Goal: Task Accomplishment & Management: Use online tool/utility

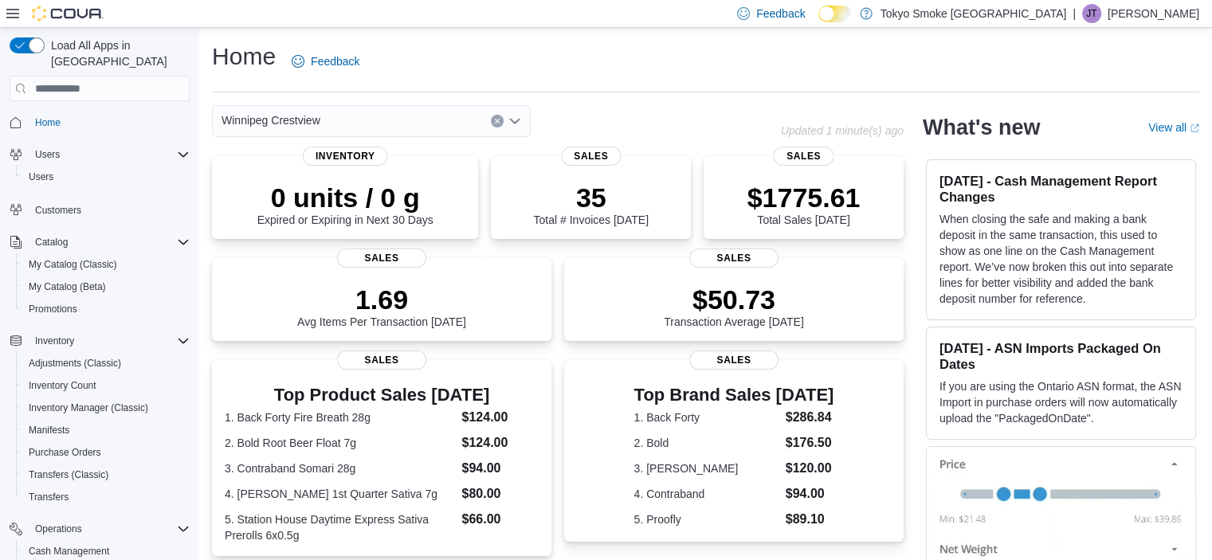
scroll to position [176, 0]
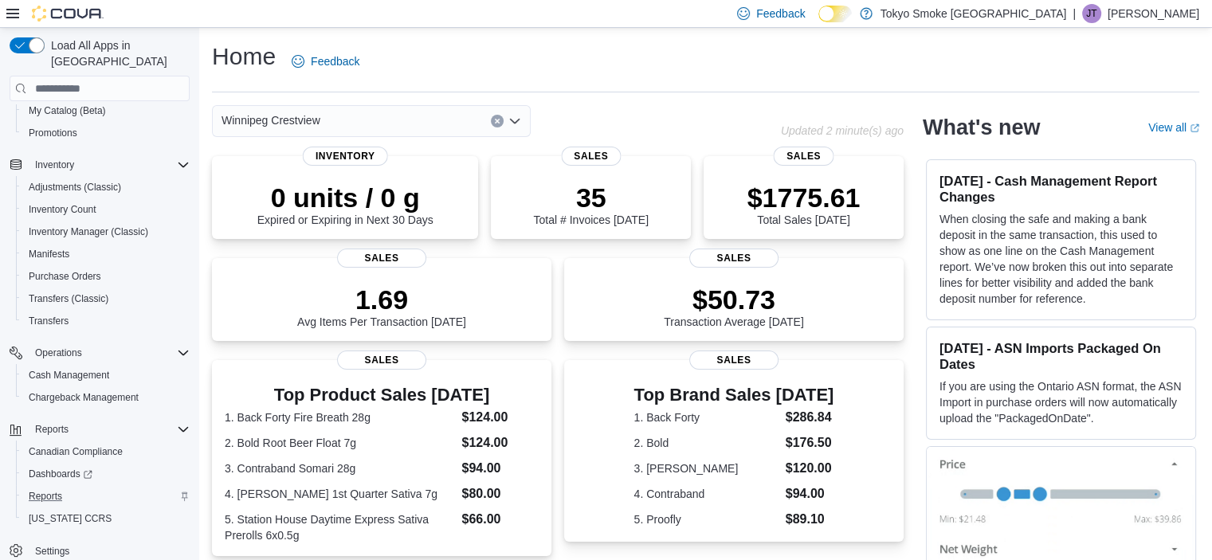
click at [83, 487] on div "Reports" at bounding box center [105, 496] width 167 height 19
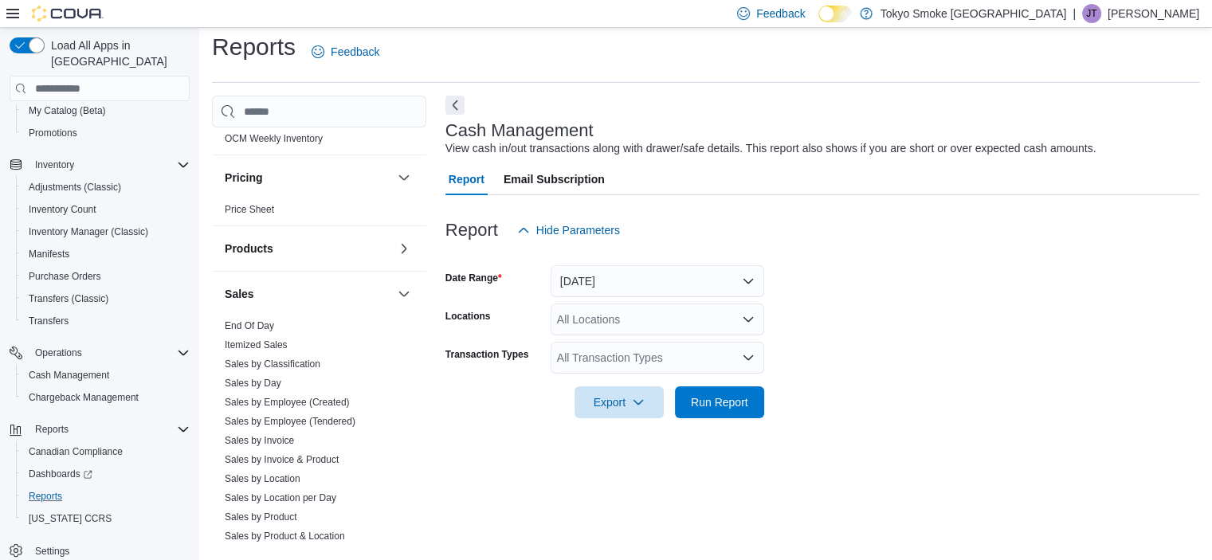
scroll to position [1114, 0]
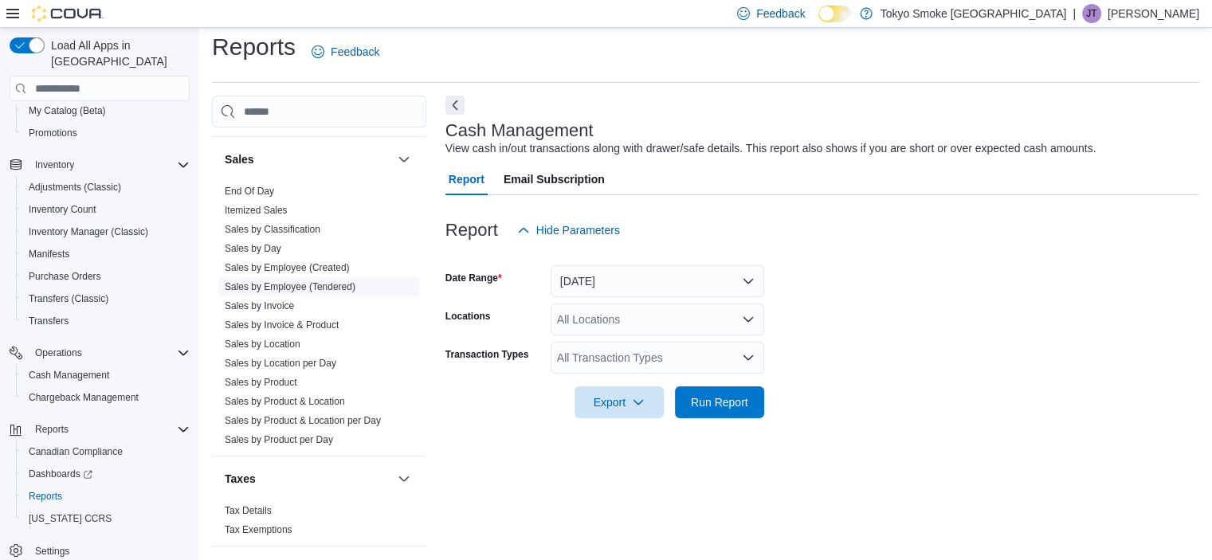
click at [341, 280] on span "Sales by Employee (Tendered)" at bounding box center [290, 286] width 131 height 13
click at [347, 281] on link "Sales by Employee (Tendered)" at bounding box center [290, 286] width 131 height 11
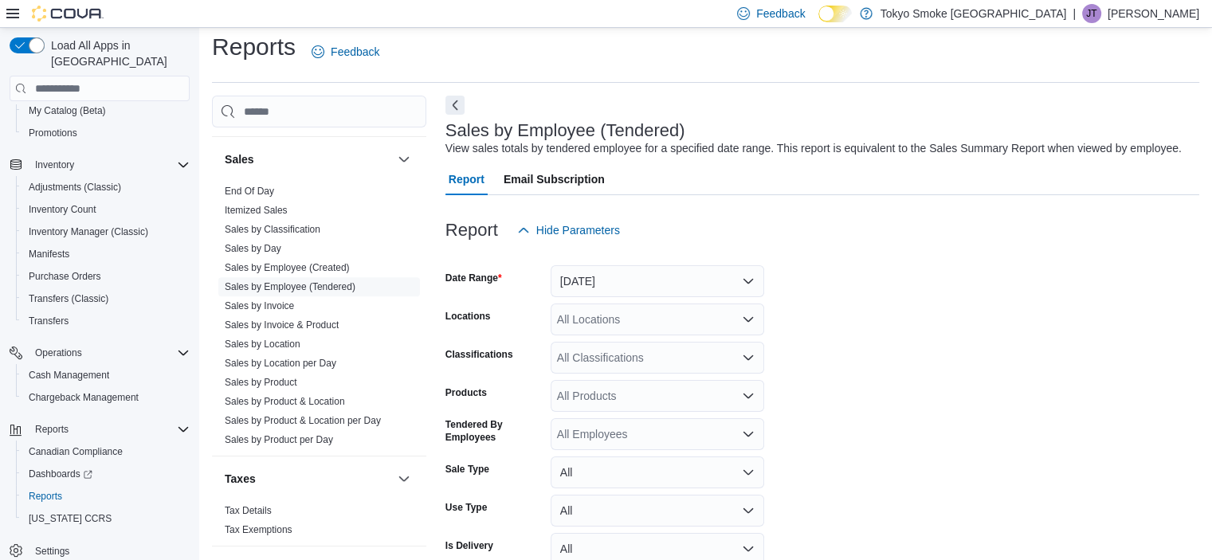
scroll to position [37, 0]
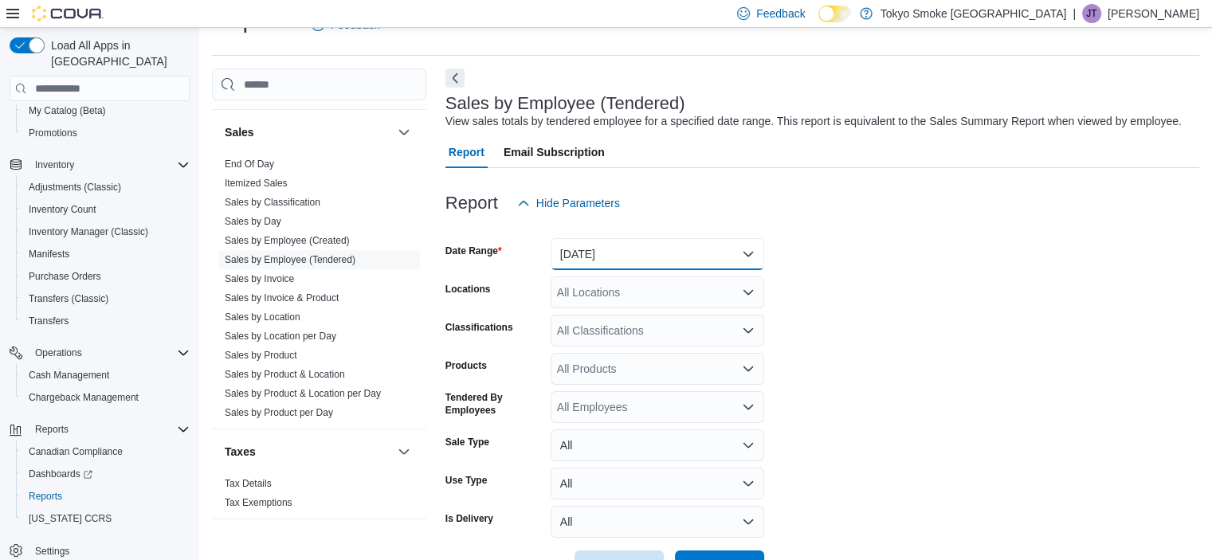
click at [631, 257] on button "Yesterday" at bounding box center [656, 254] width 213 height 32
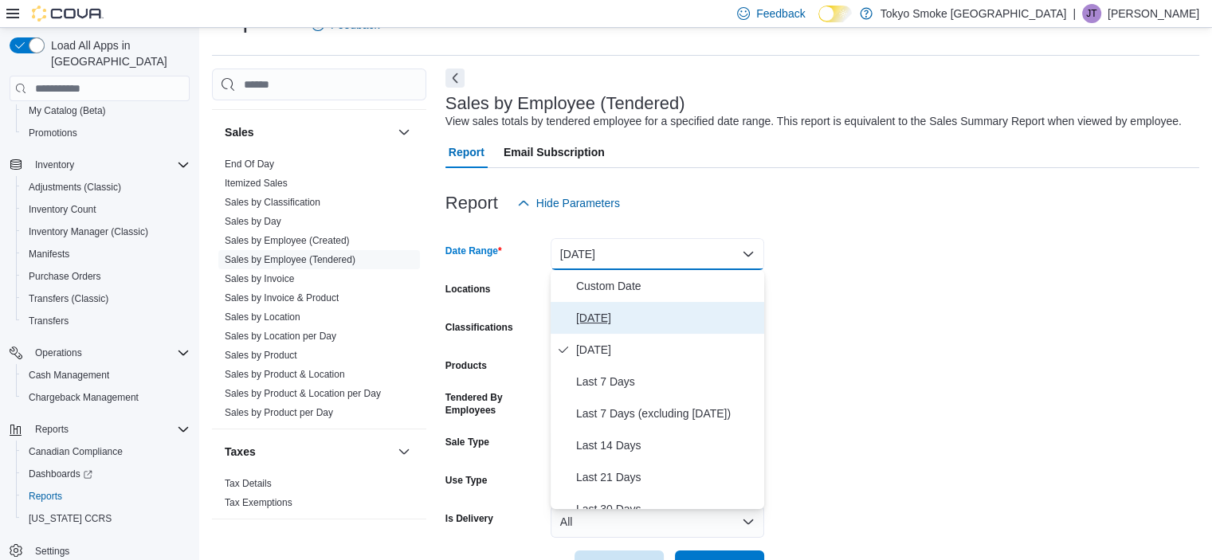
click at [635, 315] on span "Today" at bounding box center [667, 317] width 182 height 19
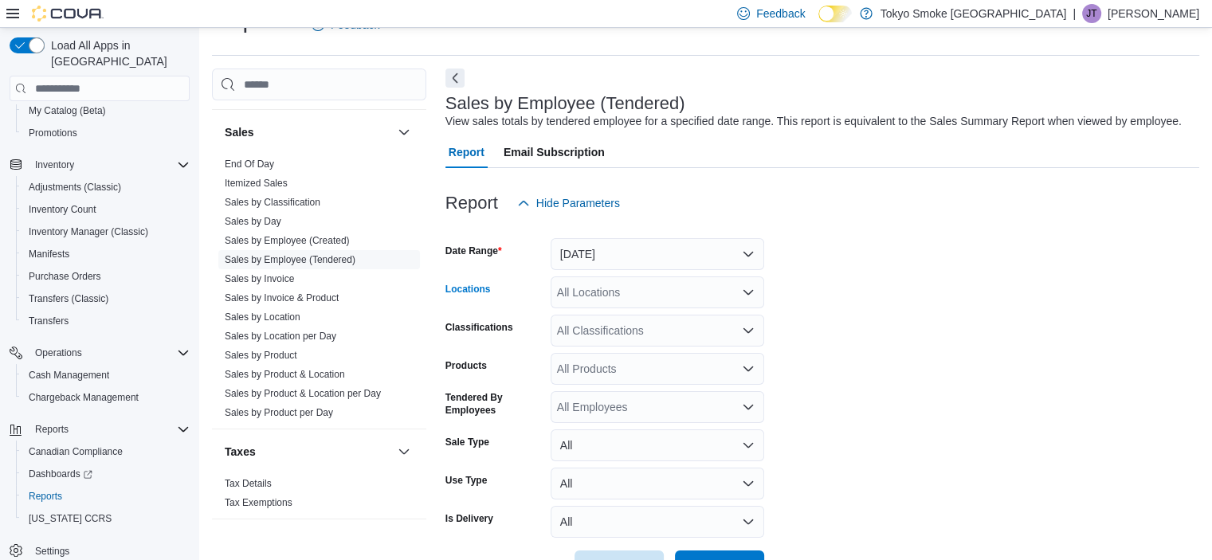
click at [635, 298] on div "All Locations" at bounding box center [656, 292] width 213 height 32
type input "*****"
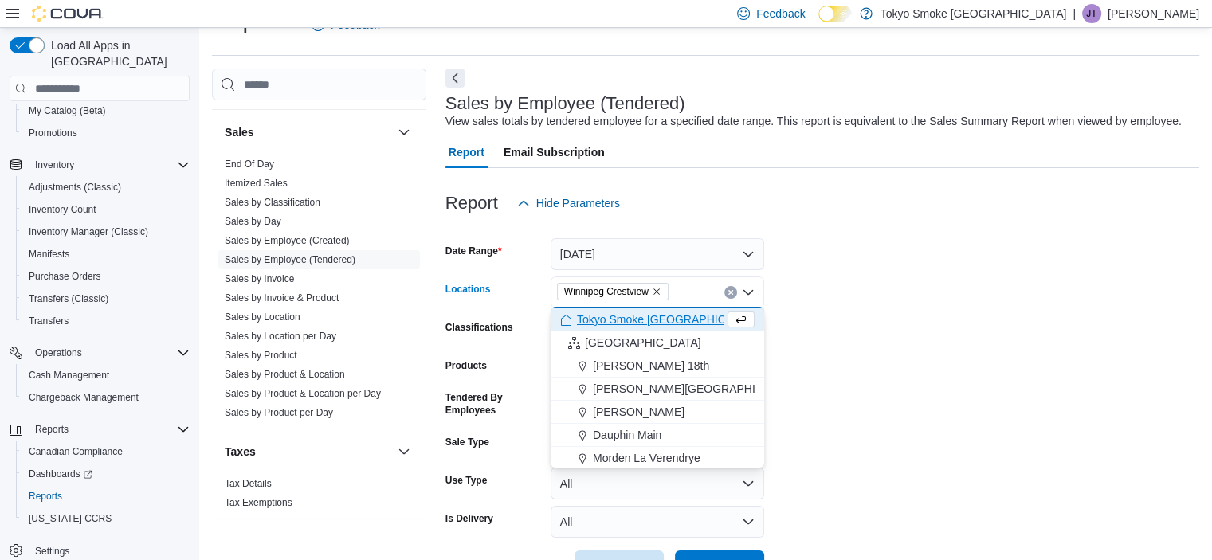
click at [915, 342] on form "Date Range Today Locations Winnipeg Crestview Combo box. Selected. Winnipeg Cre…" at bounding box center [822, 400] width 754 height 363
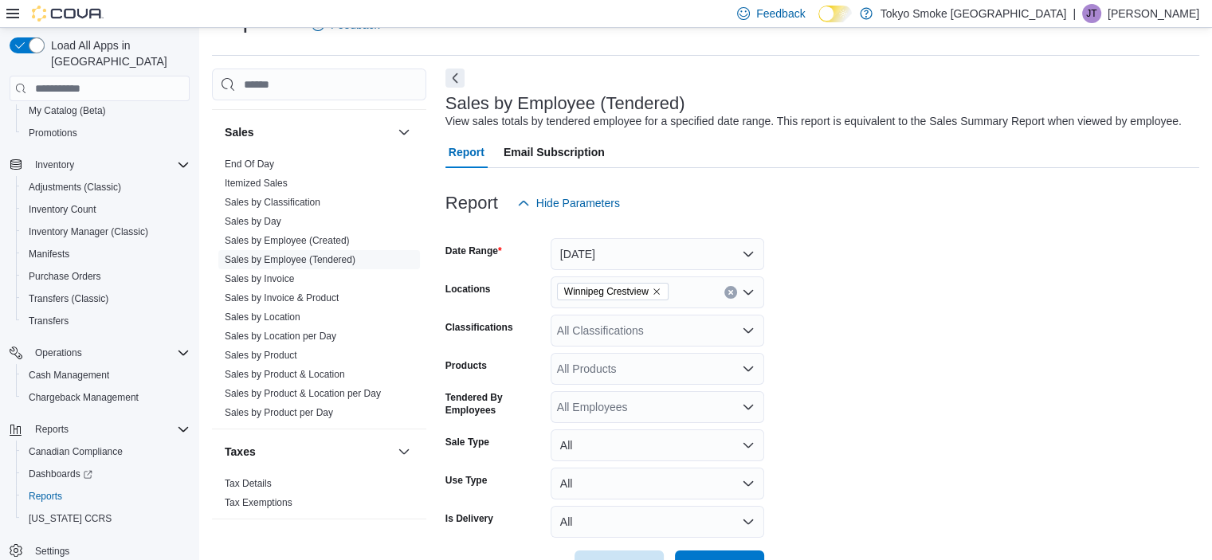
scroll to position [90, 0]
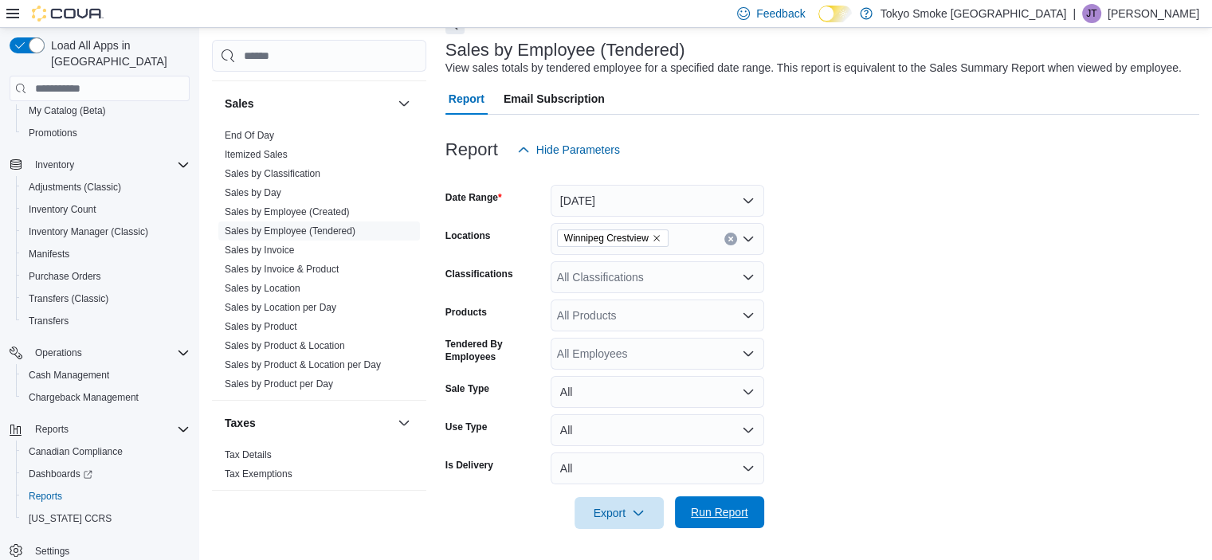
click at [733, 515] on span "Run Report" at bounding box center [719, 512] width 57 height 16
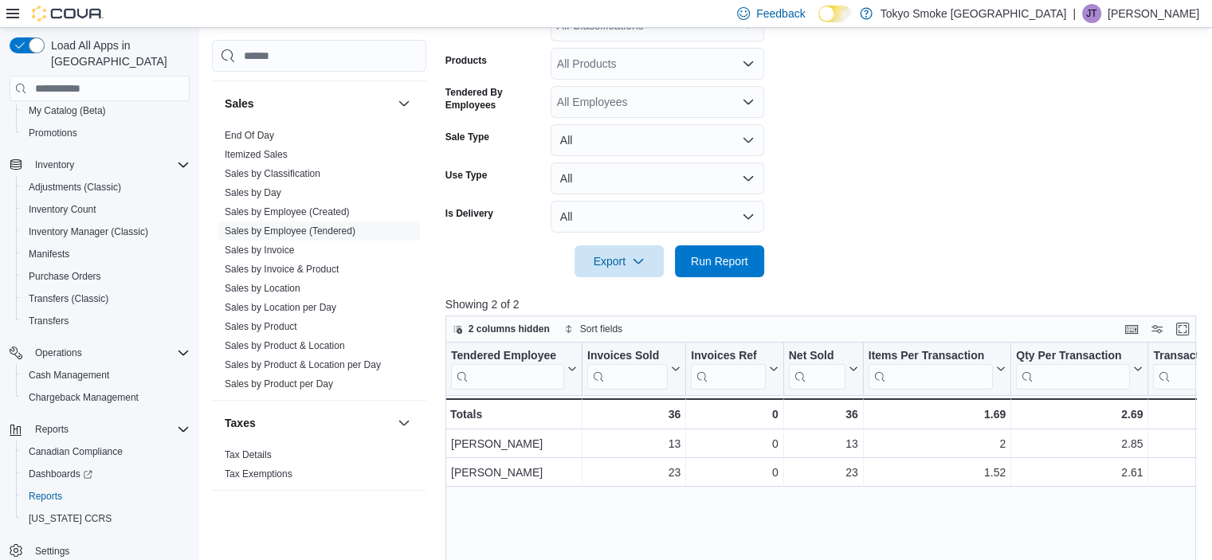
click at [746, 488] on div "Tendered Employee Click to view column header actions Invoices Sold Click to vi…" at bounding box center [824, 553] width 758 height 421
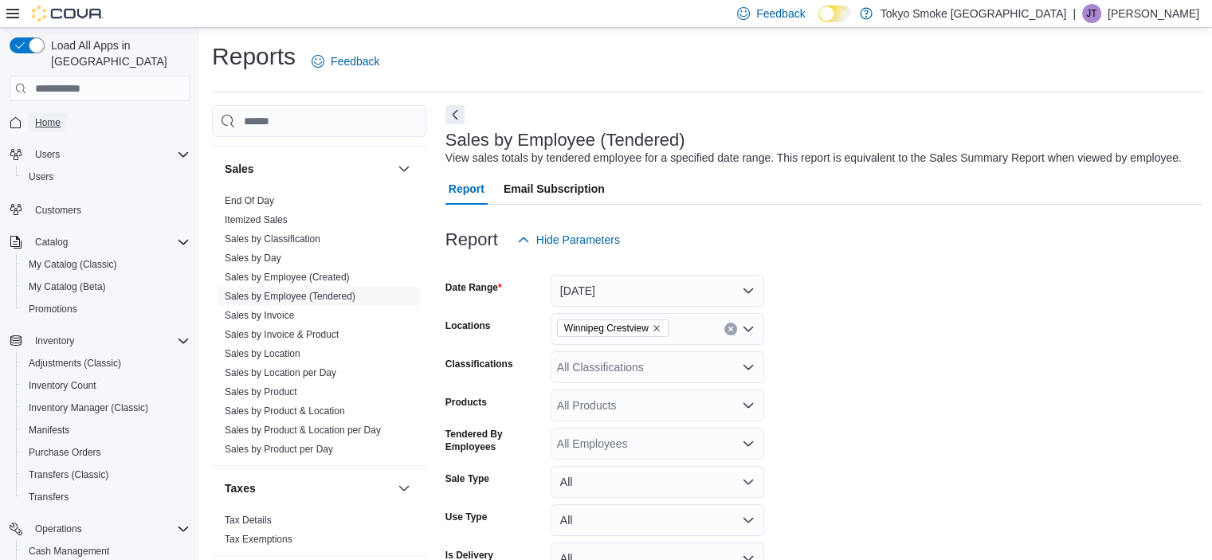
click at [66, 113] on link "Home" at bounding box center [48, 122] width 38 height 19
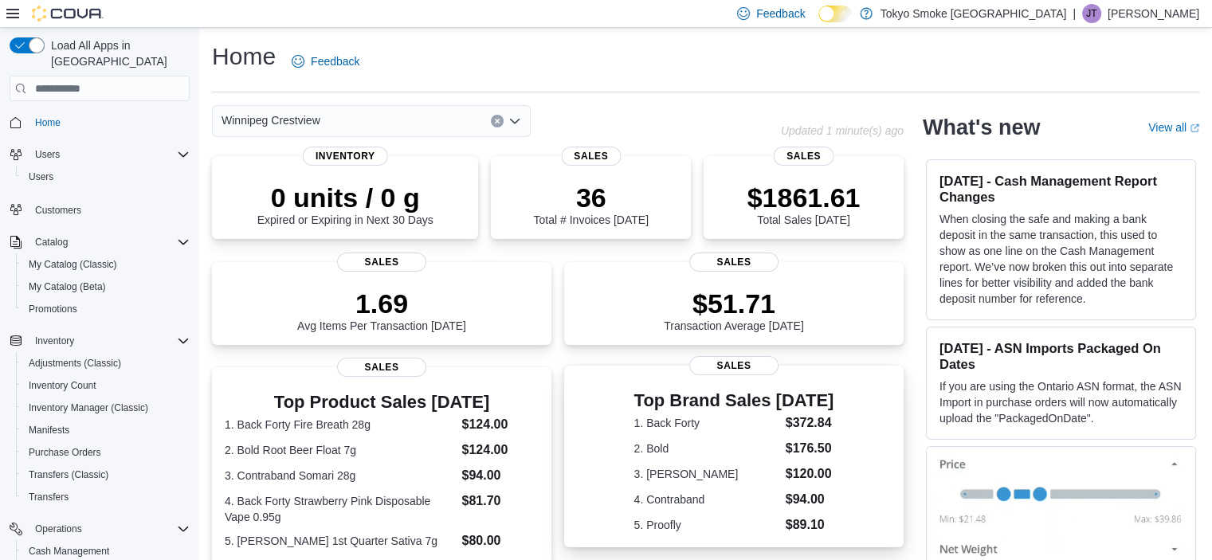
scroll to position [11, 0]
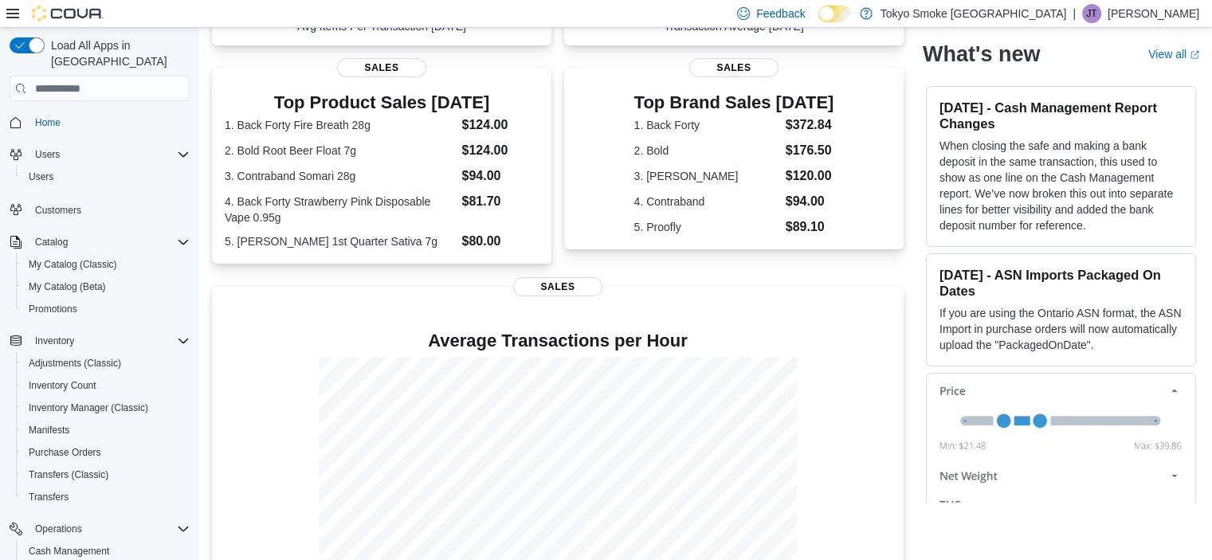
scroll to position [351, 0]
